Goal: Navigation & Orientation: Understand site structure

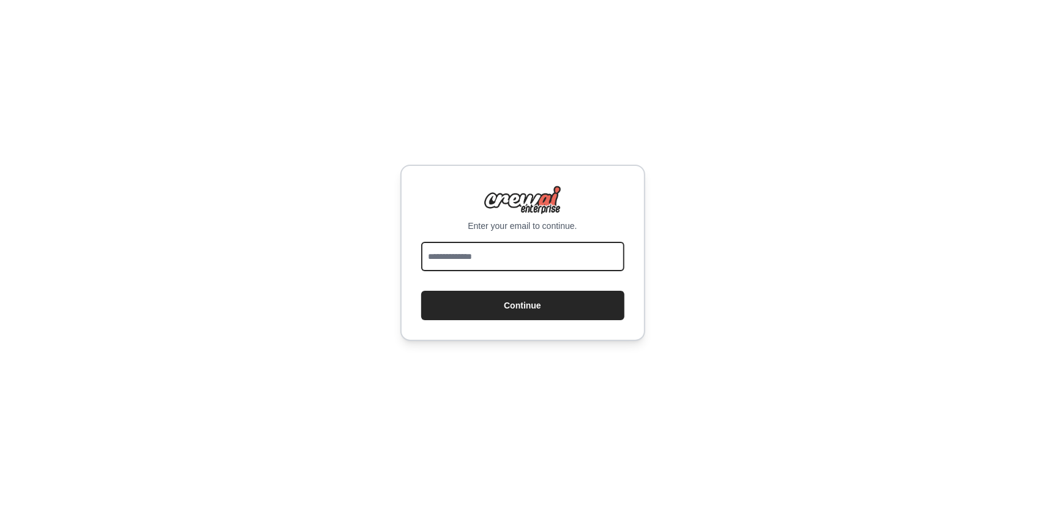
click at [444, 254] on input "email" at bounding box center [522, 256] width 203 height 29
type input "**********"
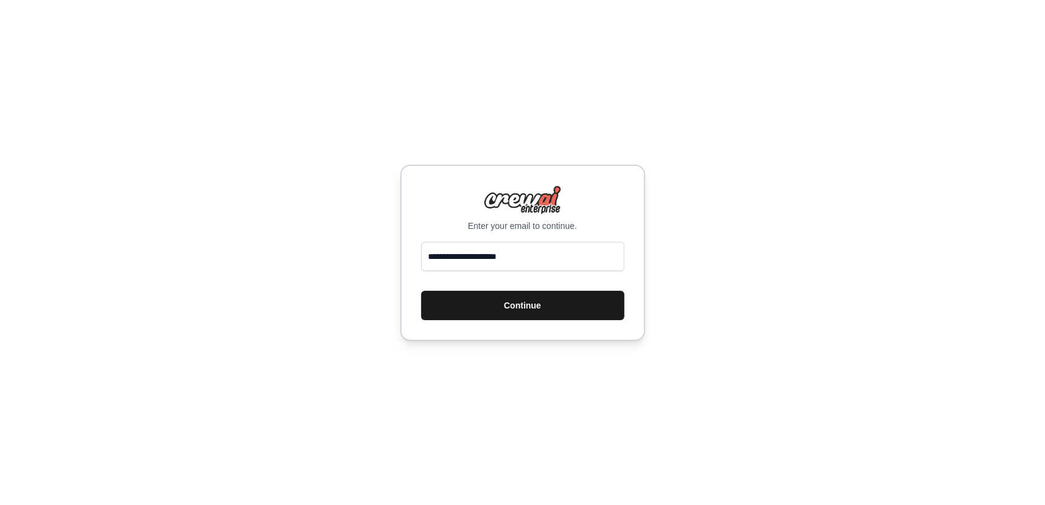
click at [502, 305] on button "Continue" at bounding box center [522, 305] width 203 height 29
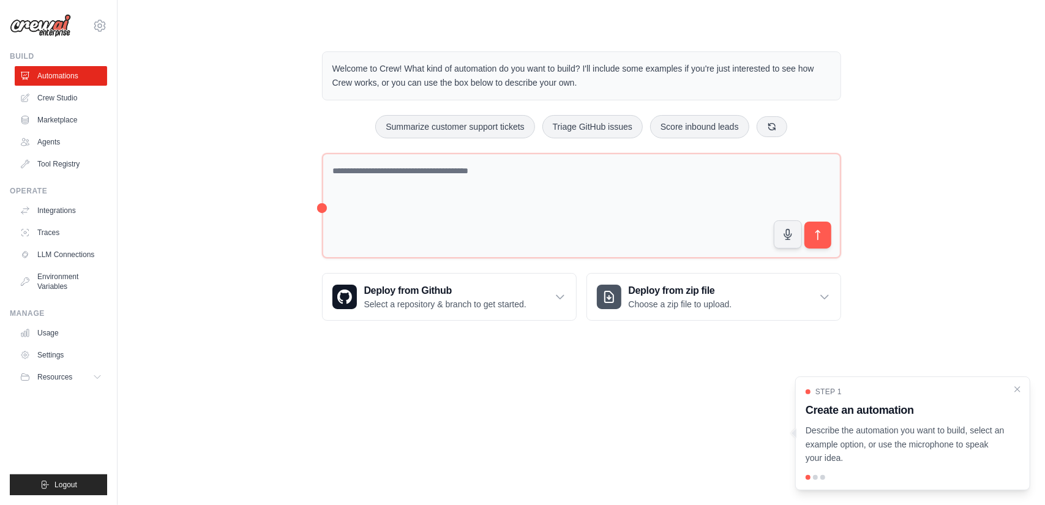
click at [815, 480] on div at bounding box center [815, 477] width 5 height 5
click at [815, 476] on div at bounding box center [815, 477] width 5 height 5
drag, startPoint x: 895, startPoint y: 405, endPoint x: 820, endPoint y: 430, distance: 79.6
click at [820, 430] on div "Step 1 Create an automation Describe the automation you want to build, select a…" at bounding box center [913, 426] width 214 height 78
click at [939, 411] on h3 "Create an automation" at bounding box center [906, 410] width 200 height 17
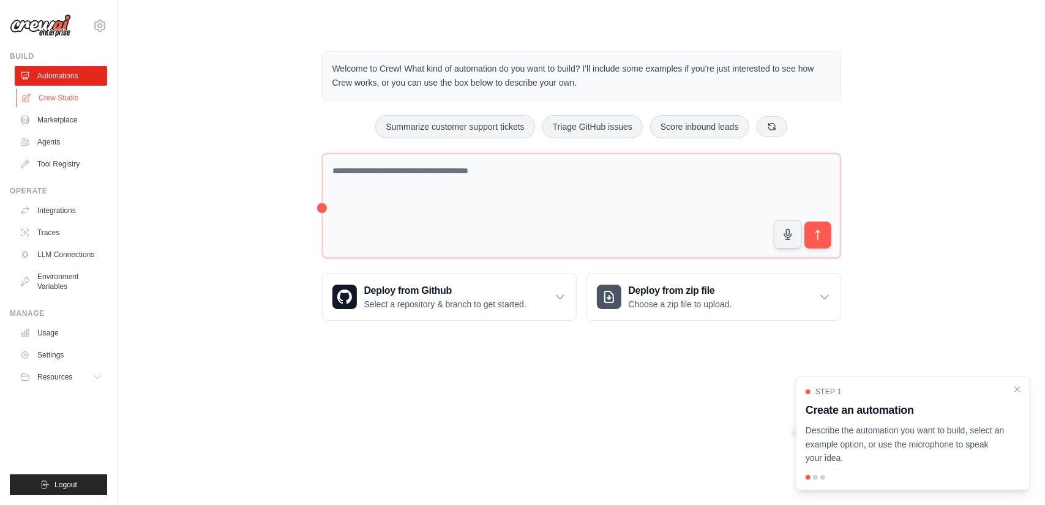
click at [43, 97] on link "Crew Studio" at bounding box center [62, 98] width 92 height 20
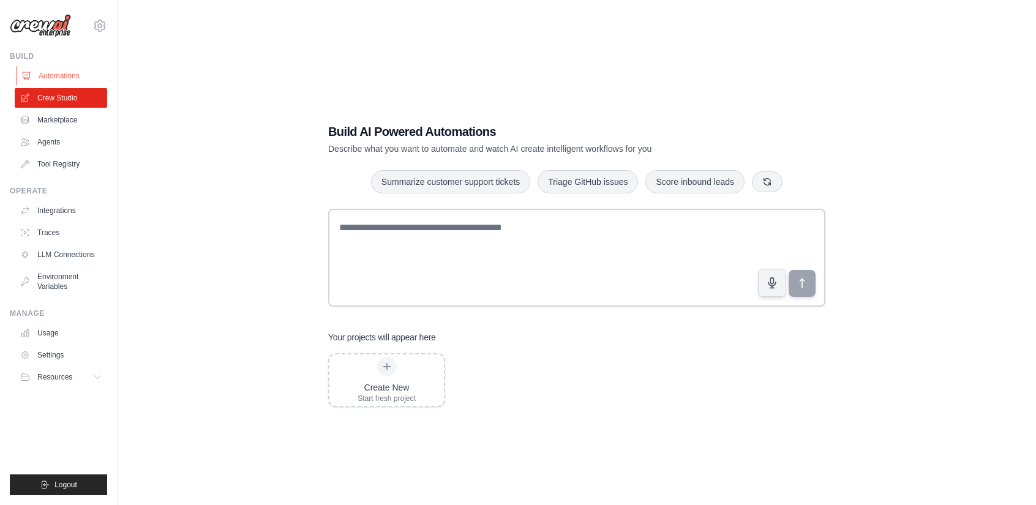
click at [45, 74] on link "Automations" at bounding box center [62, 76] width 92 height 20
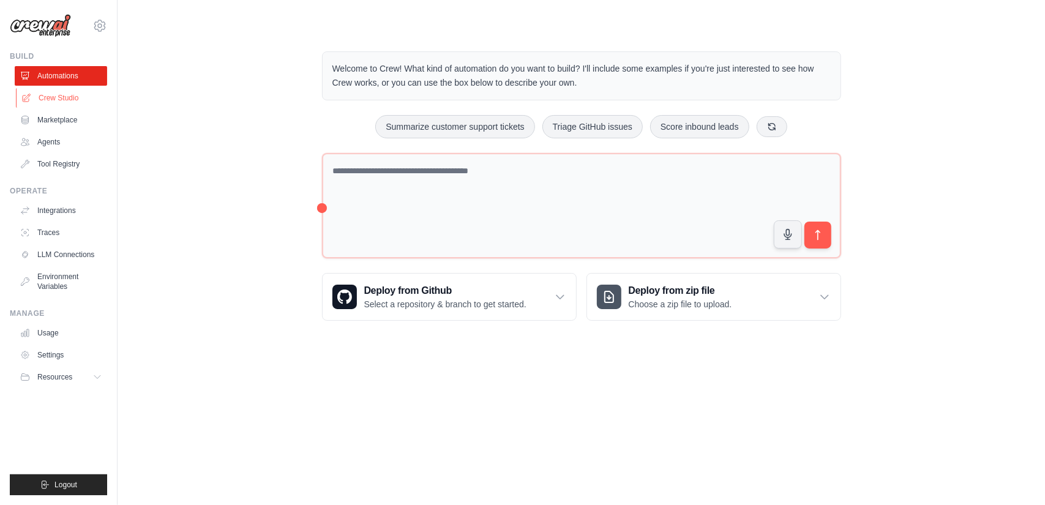
click at [43, 95] on link "Crew Studio" at bounding box center [62, 98] width 92 height 20
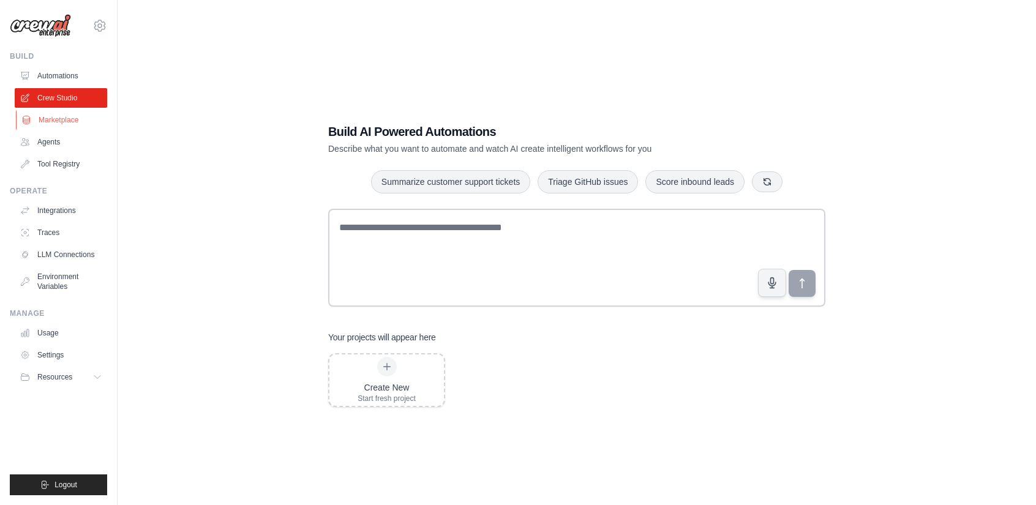
click at [41, 121] on link "Marketplace" at bounding box center [62, 120] width 92 height 20
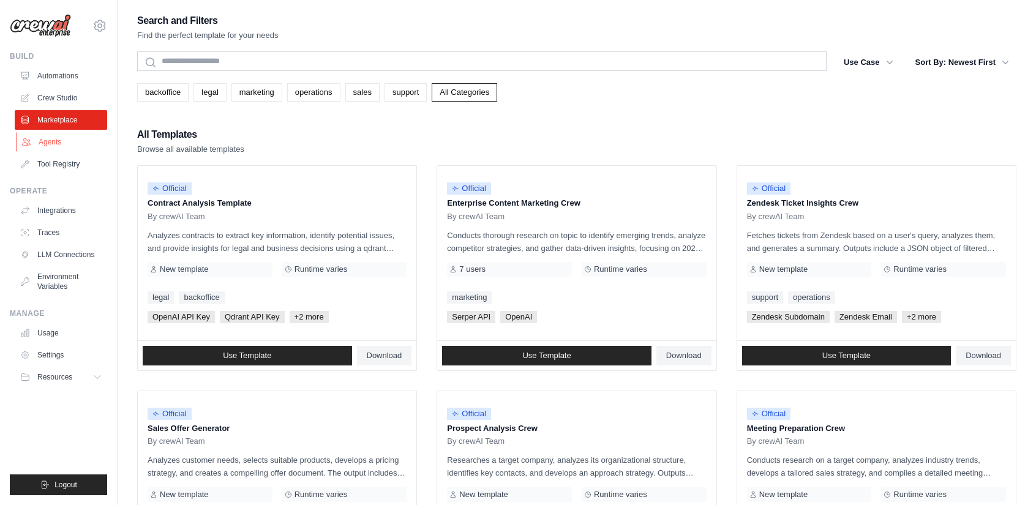
click at [48, 139] on link "Agents" at bounding box center [62, 142] width 92 height 20
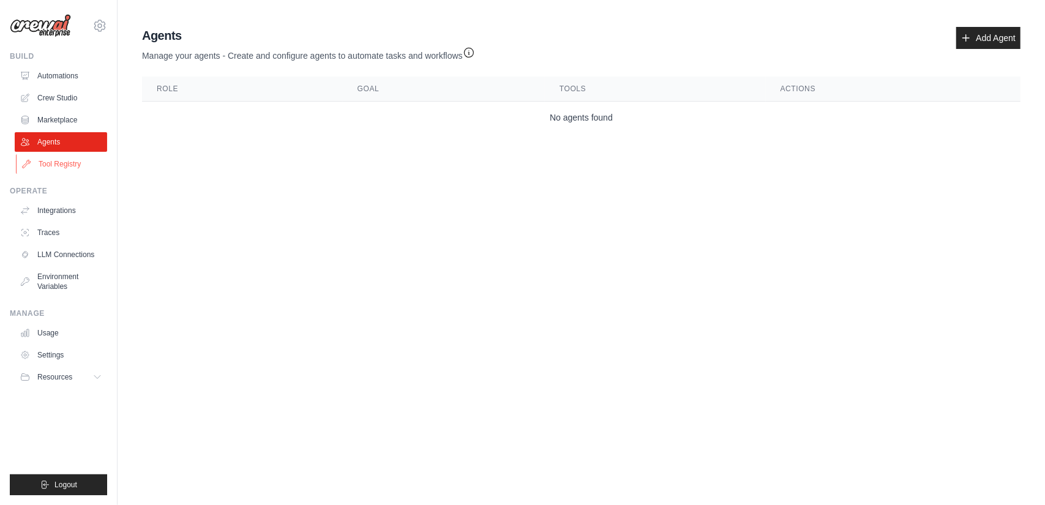
click at [53, 166] on link "Tool Registry" at bounding box center [62, 164] width 92 height 20
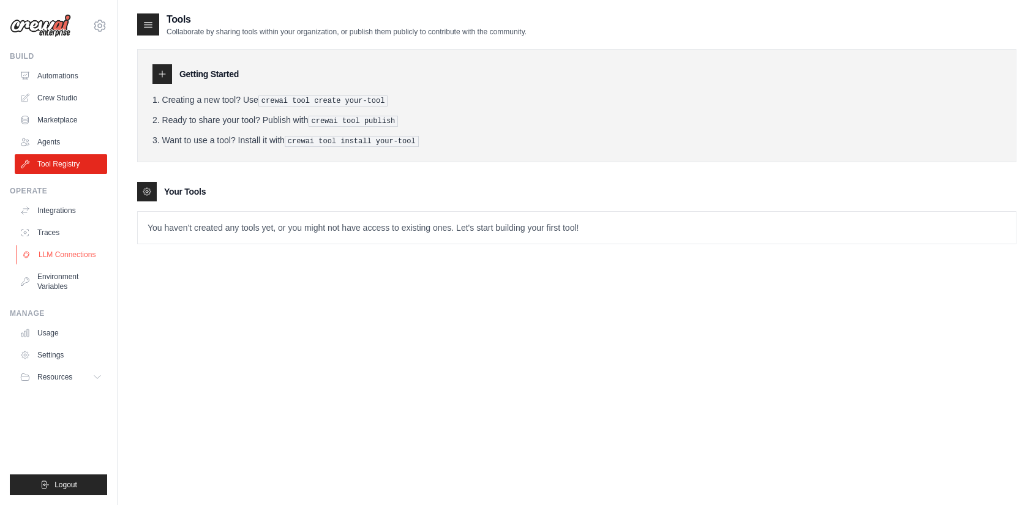
click at [62, 253] on link "LLM Connections" at bounding box center [62, 255] width 92 height 20
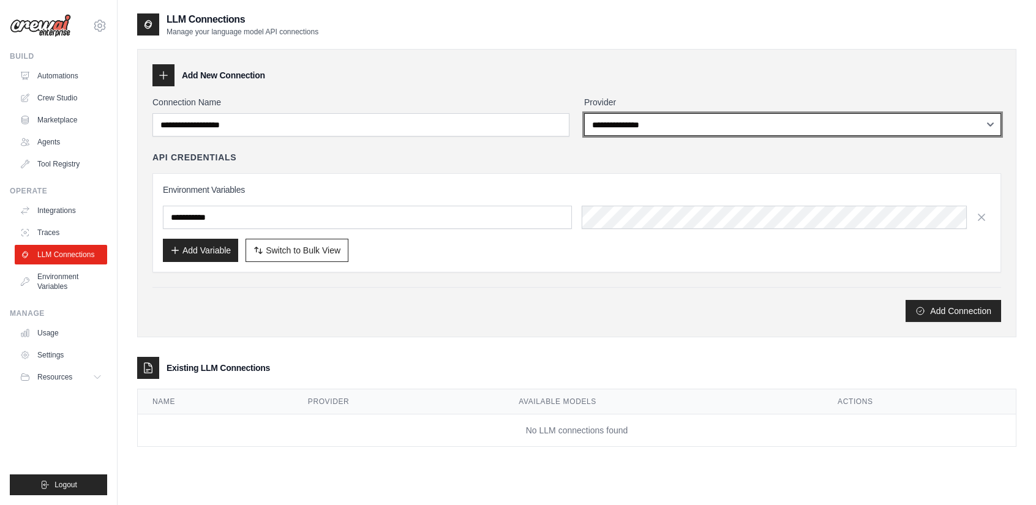
click at [990, 124] on select "**********" at bounding box center [792, 124] width 417 height 23
click at [987, 118] on select "**********" at bounding box center [792, 124] width 417 height 23
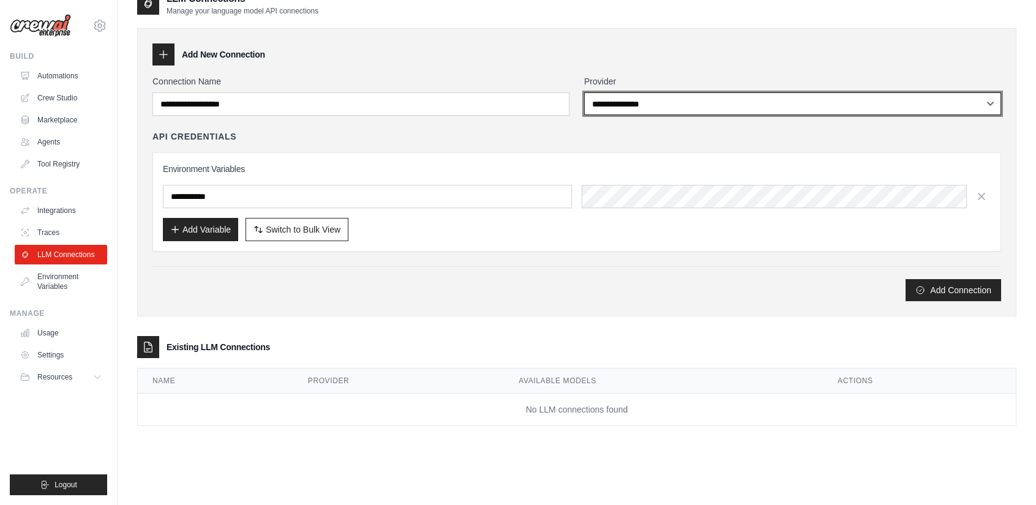
scroll to position [24, 0]
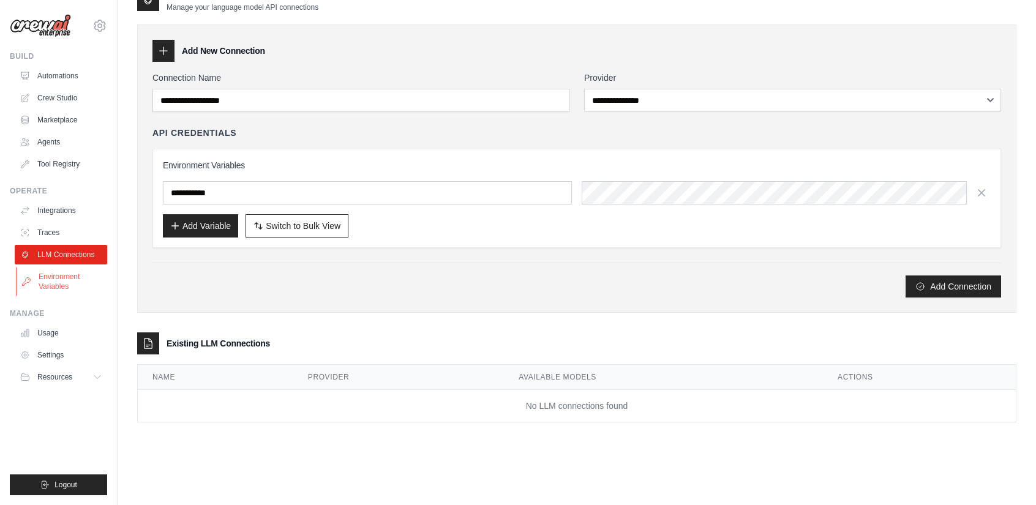
click at [43, 281] on link "Environment Variables" at bounding box center [62, 281] width 92 height 29
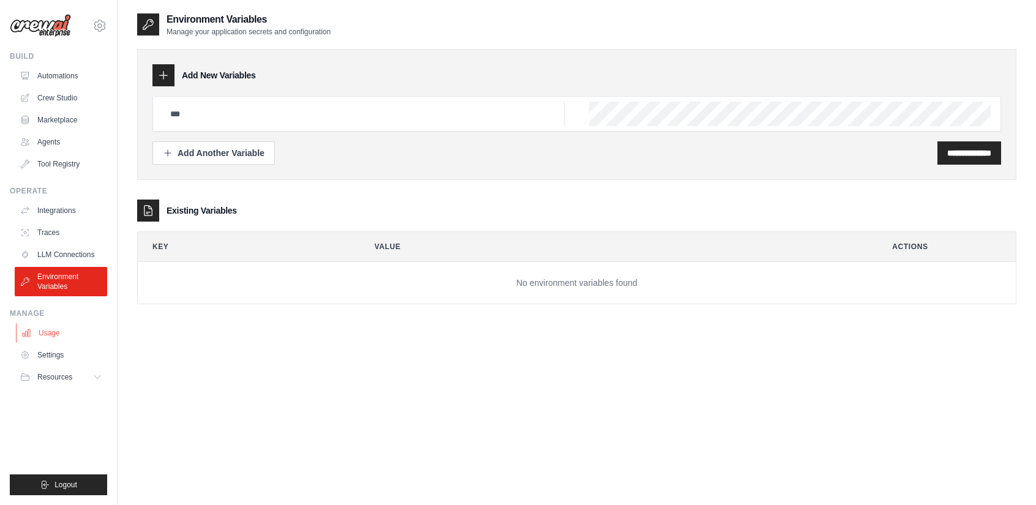
click at [42, 334] on link "Usage" at bounding box center [62, 333] width 92 height 20
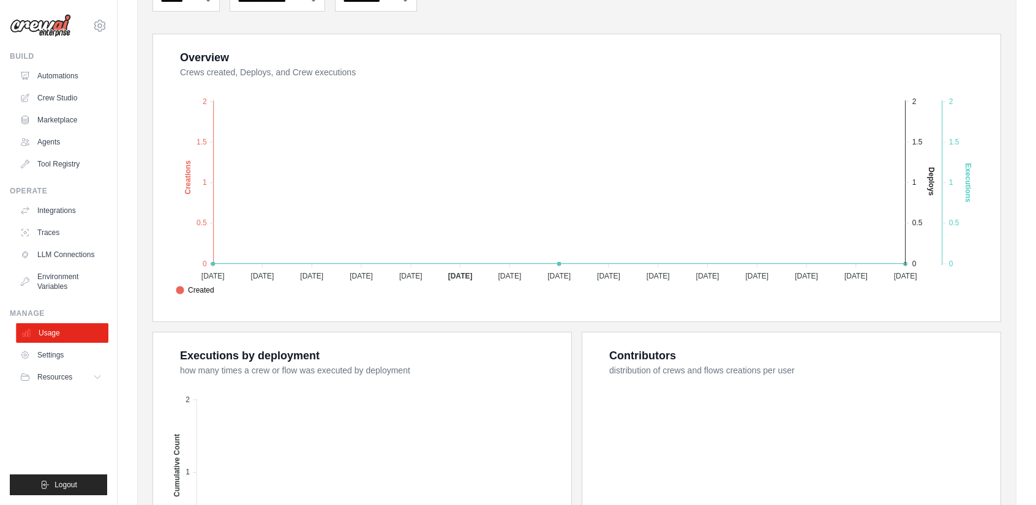
scroll to position [258, 0]
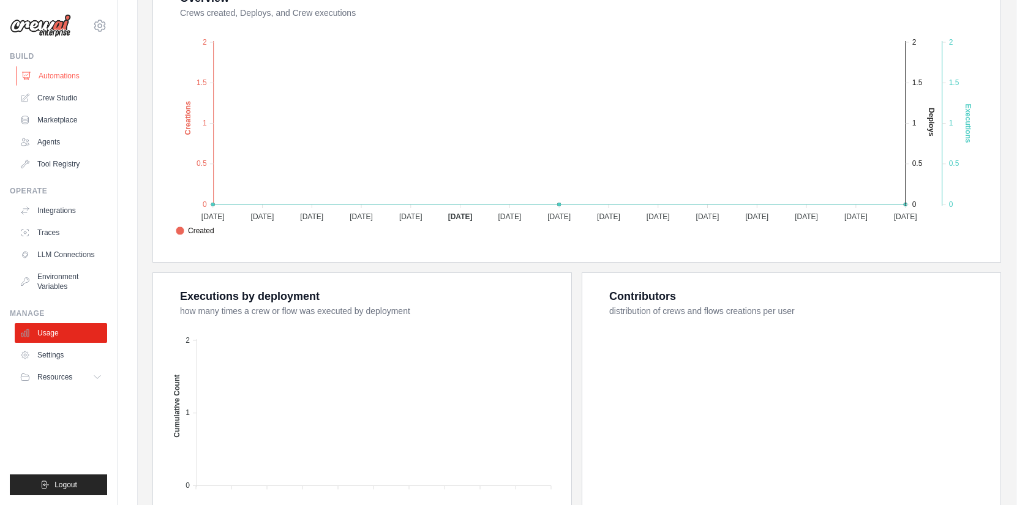
click at [53, 77] on link "Automations" at bounding box center [62, 76] width 92 height 20
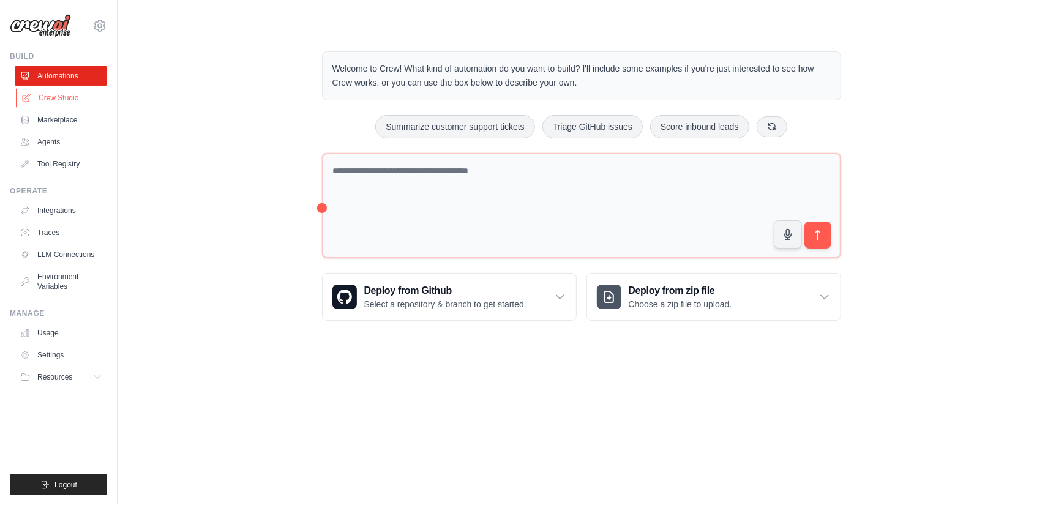
click at [67, 98] on link "Crew Studio" at bounding box center [62, 98] width 92 height 20
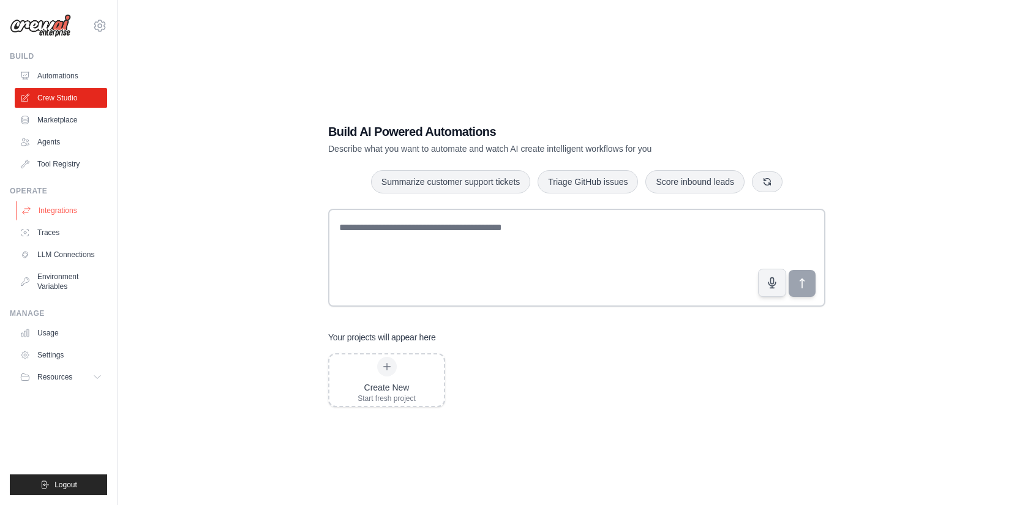
click at [48, 209] on link "Integrations" at bounding box center [62, 211] width 92 height 20
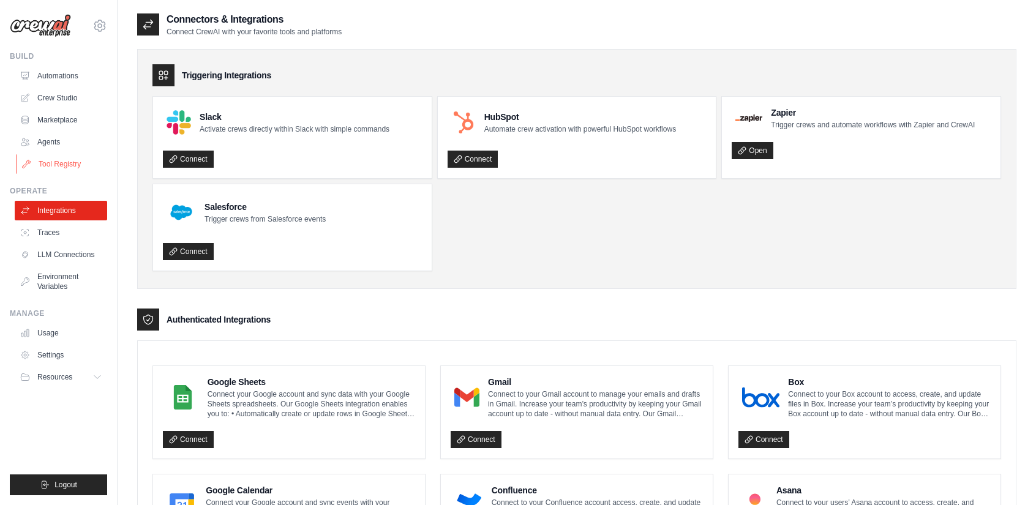
click at [59, 163] on link "Tool Registry" at bounding box center [62, 164] width 92 height 20
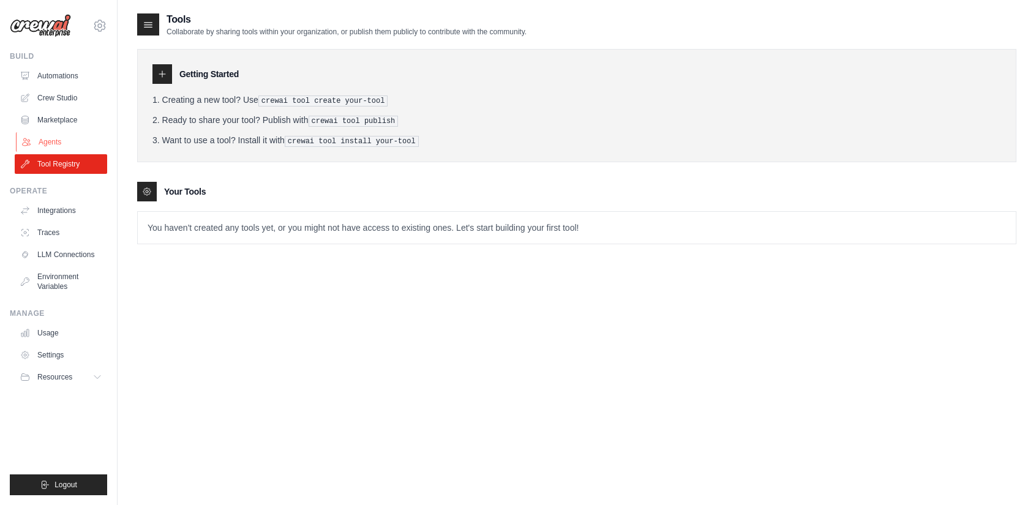
click at [45, 138] on link "Agents" at bounding box center [62, 142] width 92 height 20
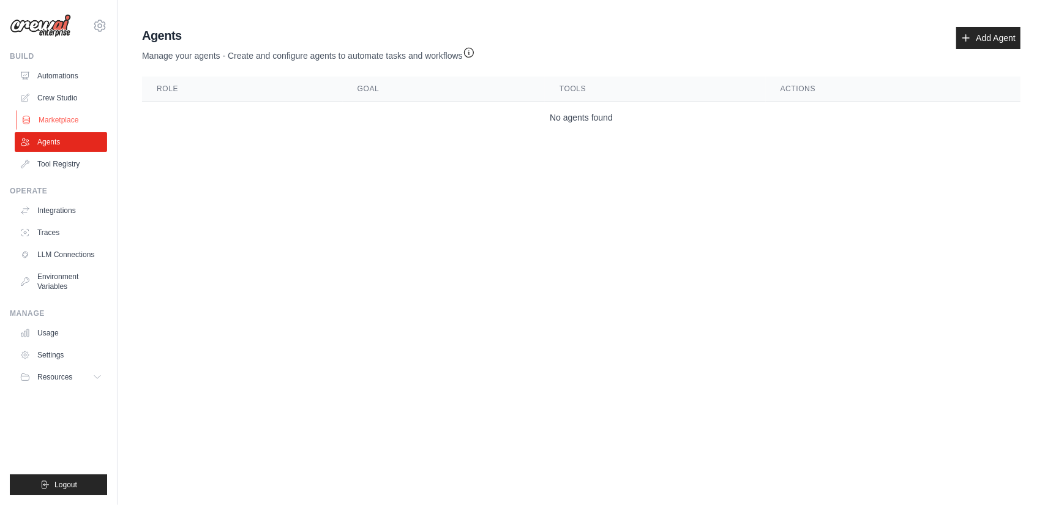
click at [51, 118] on link "Marketplace" at bounding box center [62, 120] width 92 height 20
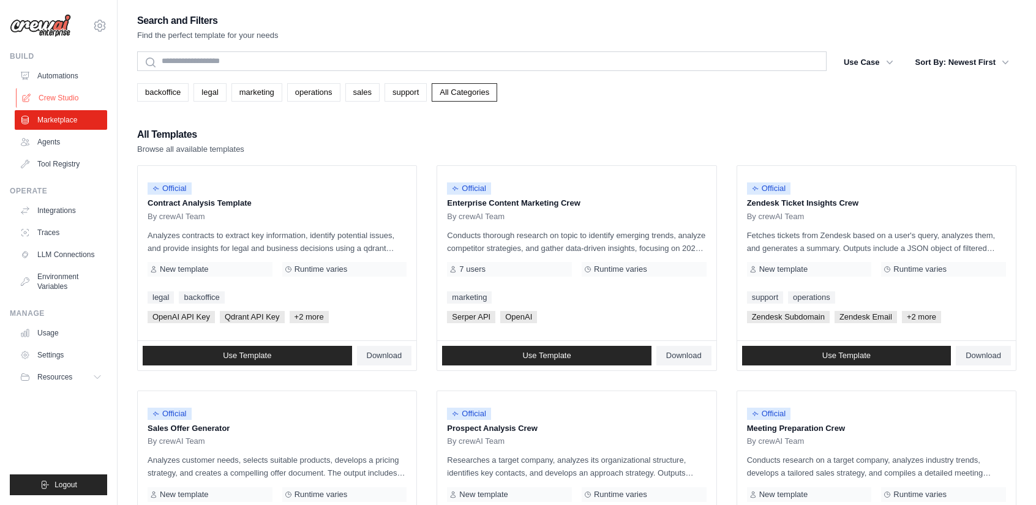
click at [50, 97] on link "Crew Studio" at bounding box center [62, 98] width 92 height 20
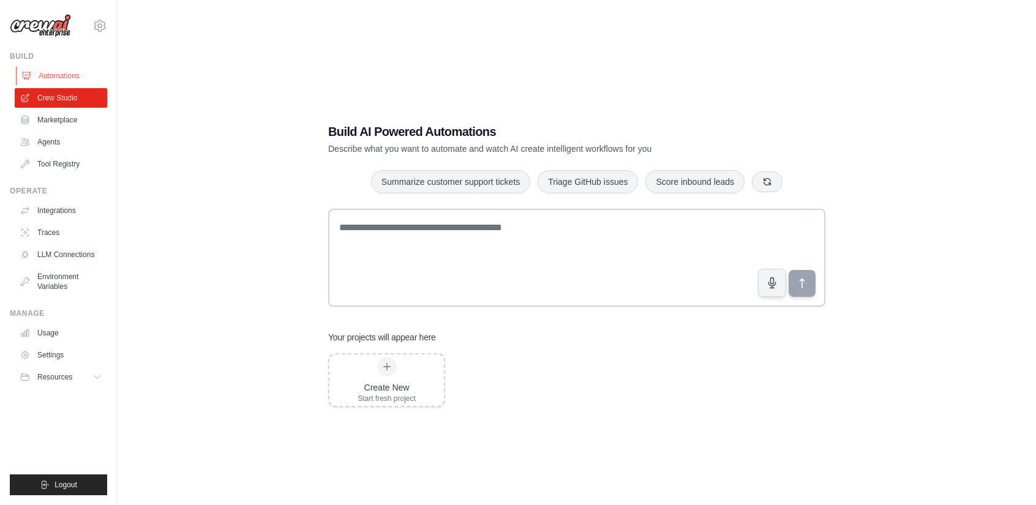
click at [37, 74] on link "Automations" at bounding box center [62, 76] width 92 height 20
